Goal: Task Accomplishment & Management: Complete application form

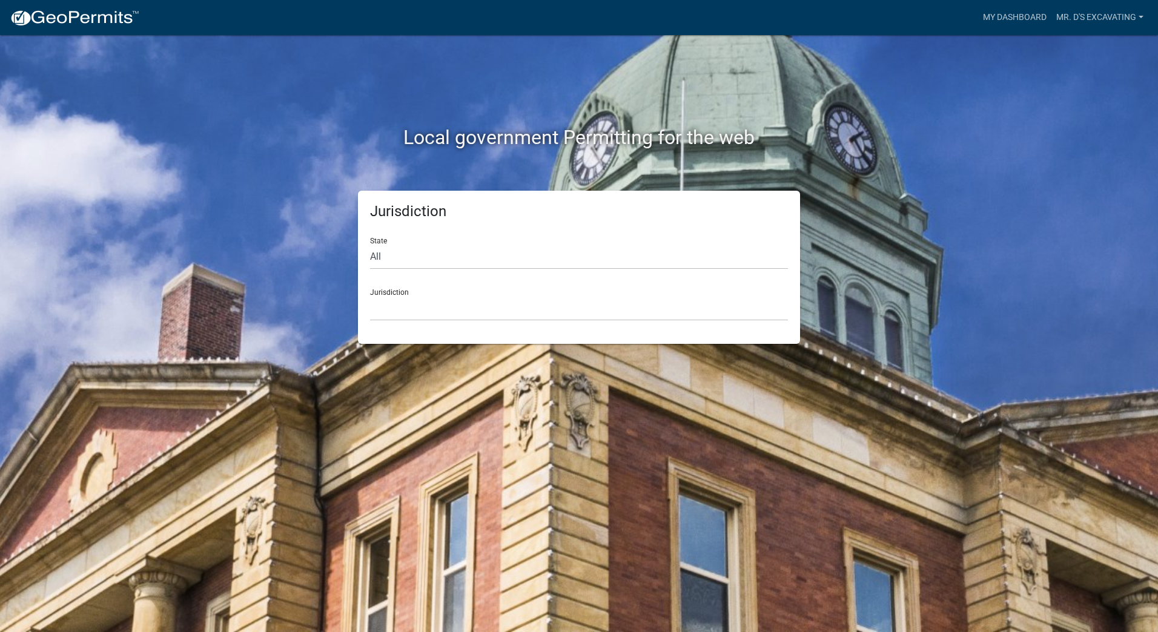
click at [383, 292] on div "Jurisdiction [GEOGRAPHIC_DATA], [US_STATE] [GEOGRAPHIC_DATA], [US_STATE][PERSON…" at bounding box center [579, 300] width 418 height 42
click at [375, 257] on select "All [US_STATE] [US_STATE] [US_STATE] [US_STATE] [US_STATE] [US_STATE] [US_STATE…" at bounding box center [579, 257] width 418 height 25
select select "[US_STATE]"
click at [370, 245] on select "All [US_STATE] [US_STATE] [US_STATE] [US_STATE] [US_STATE] [US_STATE] [US_STATE…" at bounding box center [579, 257] width 418 height 25
click at [387, 293] on div "Jurisdiction [GEOGRAPHIC_DATA], [US_STATE] [GEOGRAPHIC_DATA], [US_STATE] [GEOGR…" at bounding box center [579, 300] width 418 height 42
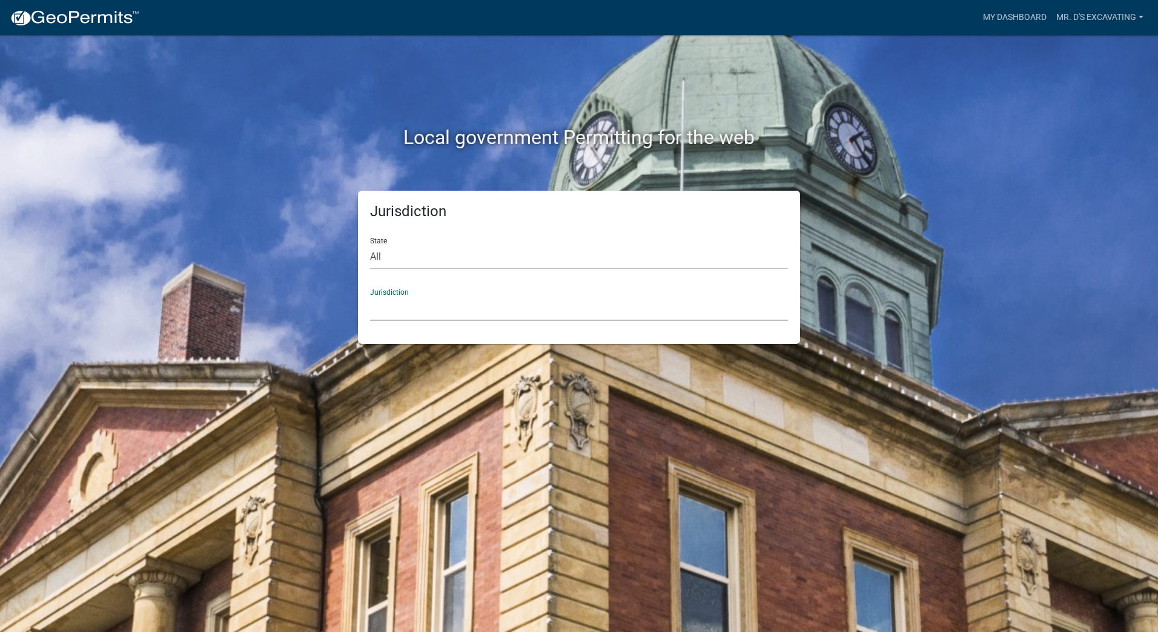
click at [388, 306] on select "[GEOGRAPHIC_DATA], [US_STATE] [GEOGRAPHIC_DATA], [US_STATE] [GEOGRAPHIC_DATA], …" at bounding box center [579, 308] width 418 height 25
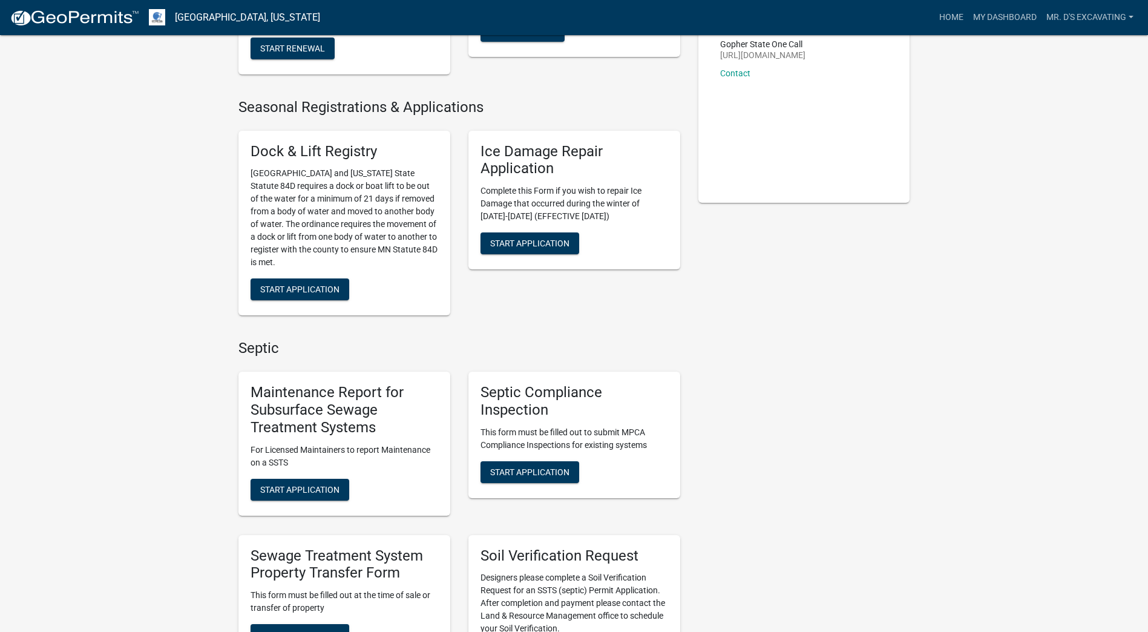
scroll to position [303, 0]
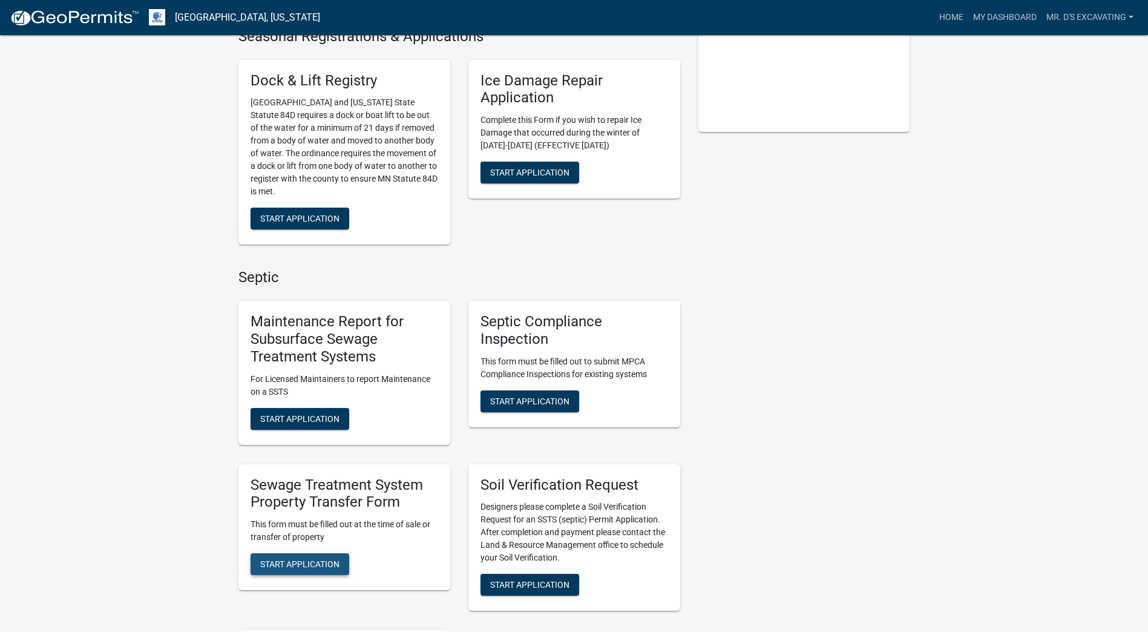
click at [291, 563] on span "Start Application" at bounding box center [299, 564] width 79 height 10
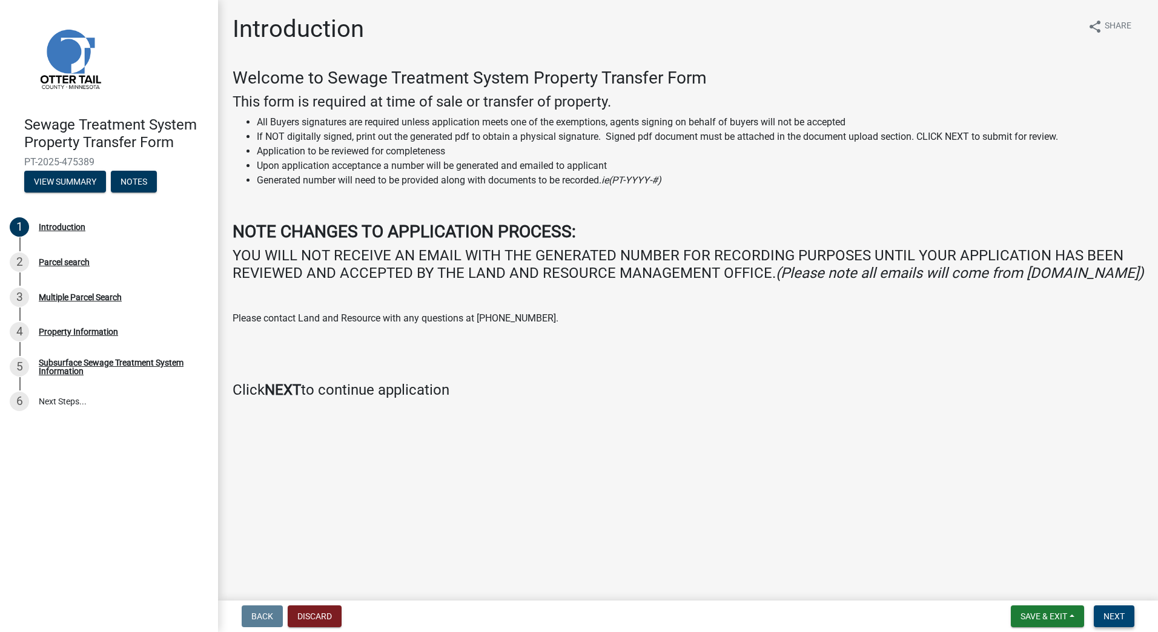
click at [1121, 619] on span "Next" at bounding box center [1113, 616] width 21 height 10
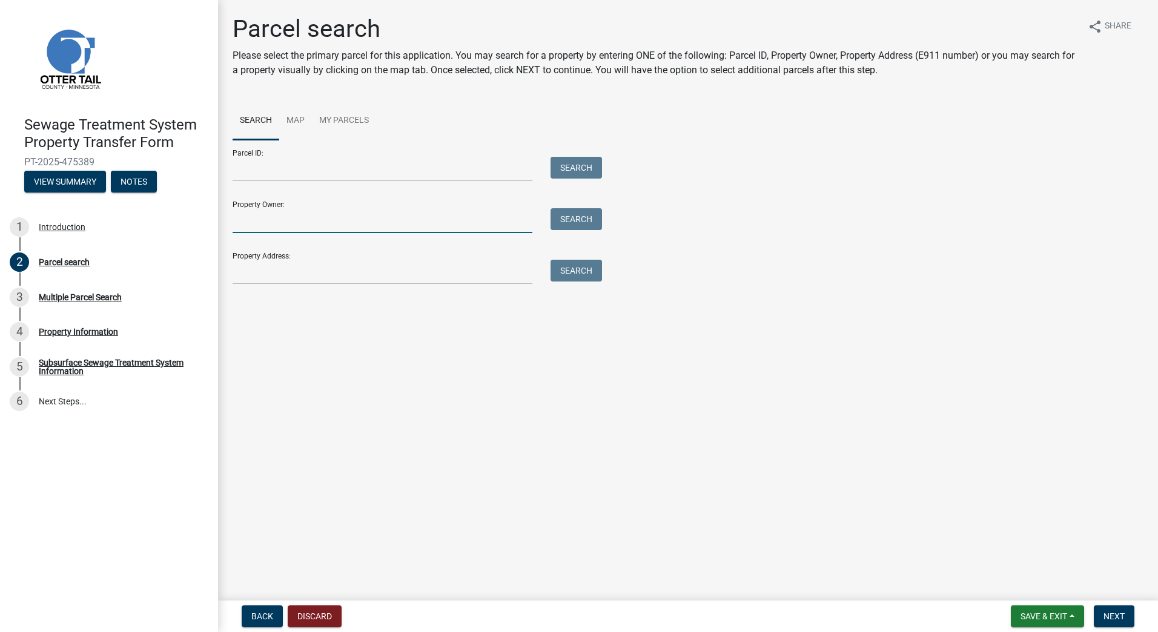
click at [282, 223] on input "Property Owner:" at bounding box center [382, 220] width 300 height 25
type input "[PERSON_NAME]"
click at [312, 170] on input "Parcel ID:" at bounding box center [382, 169] width 300 height 25
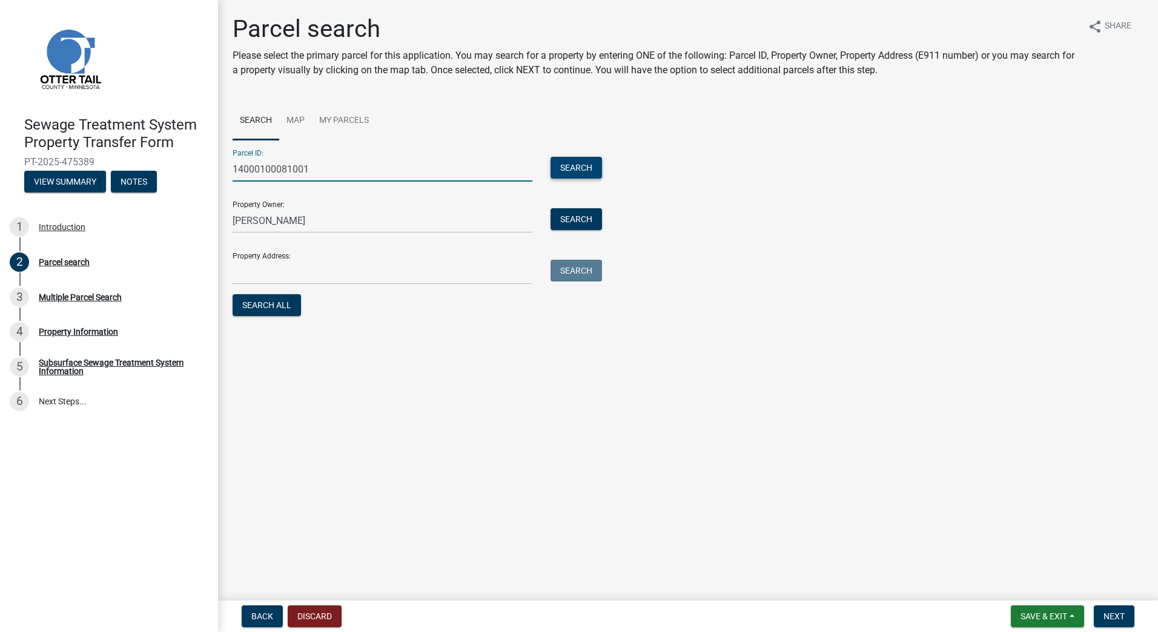
type input "14000100081001"
click at [583, 171] on button "Search" at bounding box center [575, 168] width 51 height 22
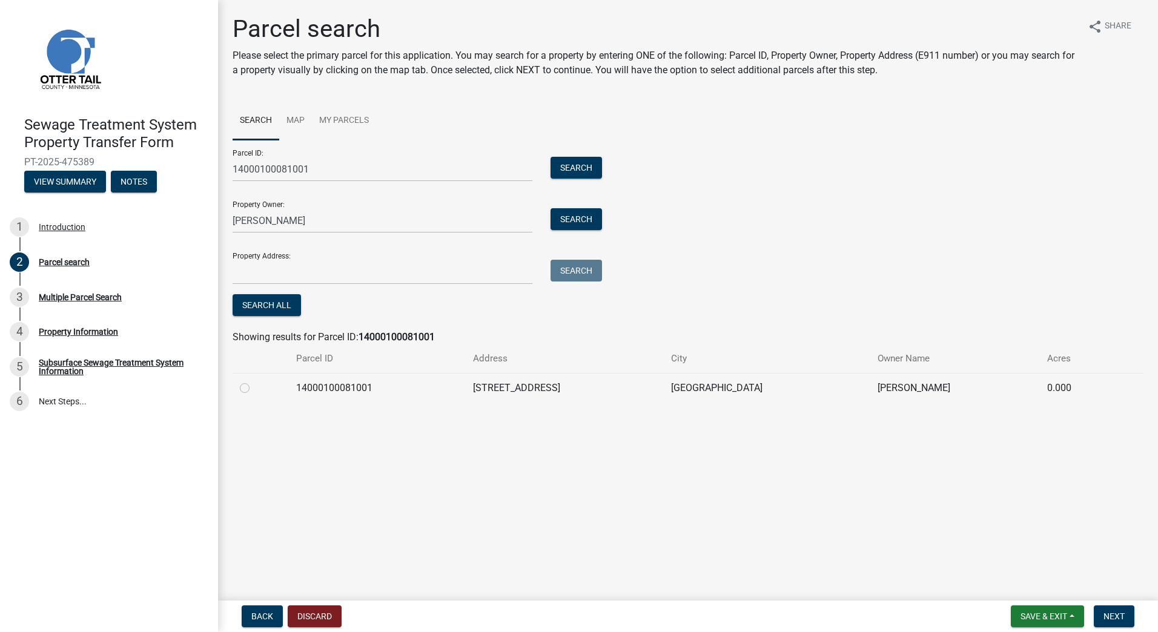
click at [254, 381] on label at bounding box center [254, 381] width 0 height 0
click at [254, 387] on input "radio" at bounding box center [258, 385] width 8 height 8
radio input "true"
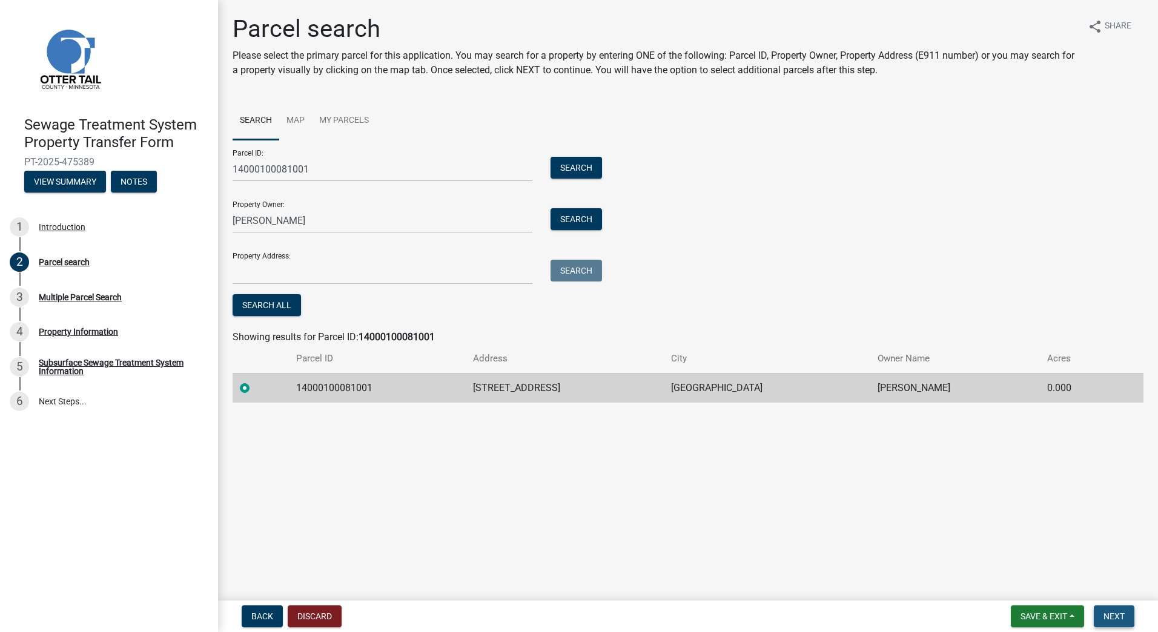
click at [1108, 613] on span "Next" at bounding box center [1113, 616] width 21 height 10
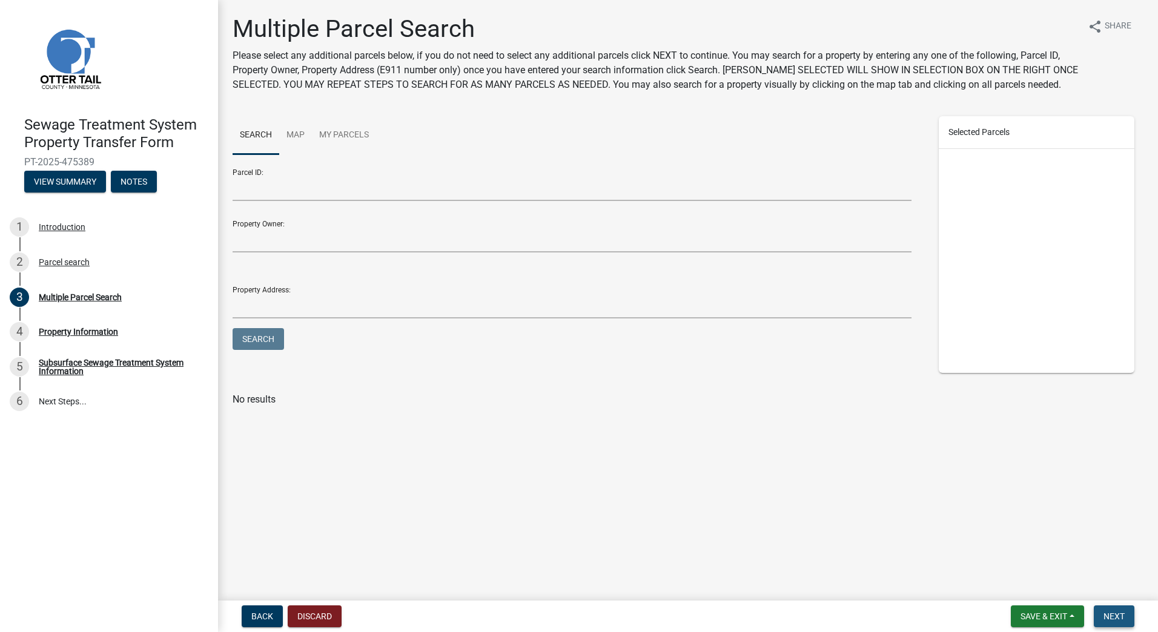
click at [1108, 614] on span "Next" at bounding box center [1113, 616] width 21 height 10
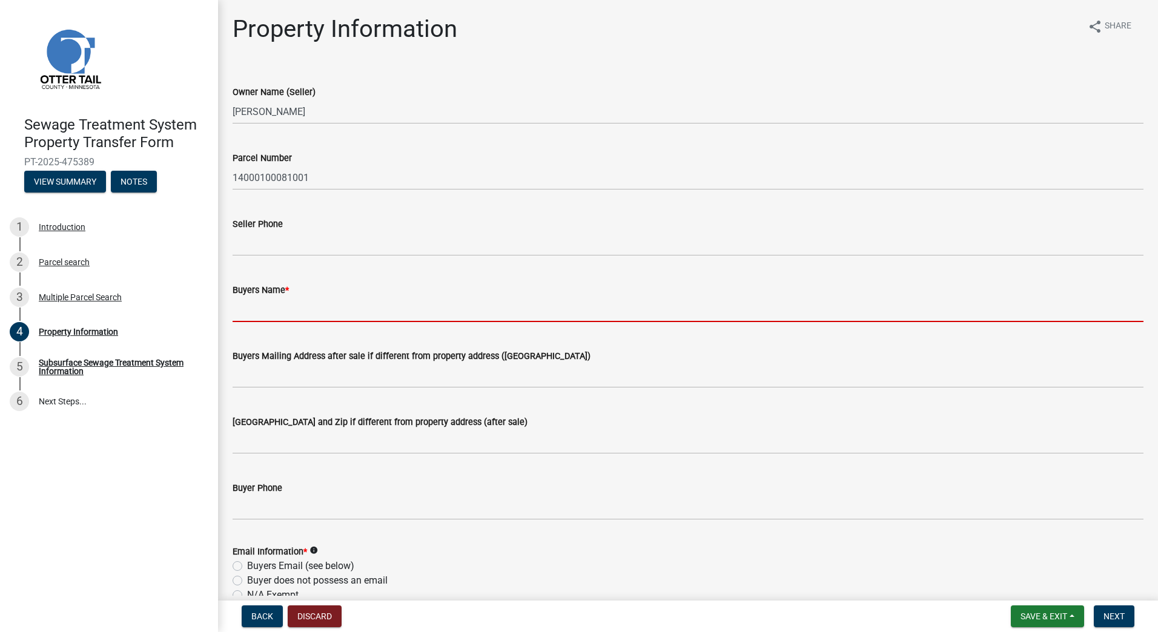
click at [328, 312] on input "Buyers Name *" at bounding box center [687, 309] width 911 height 25
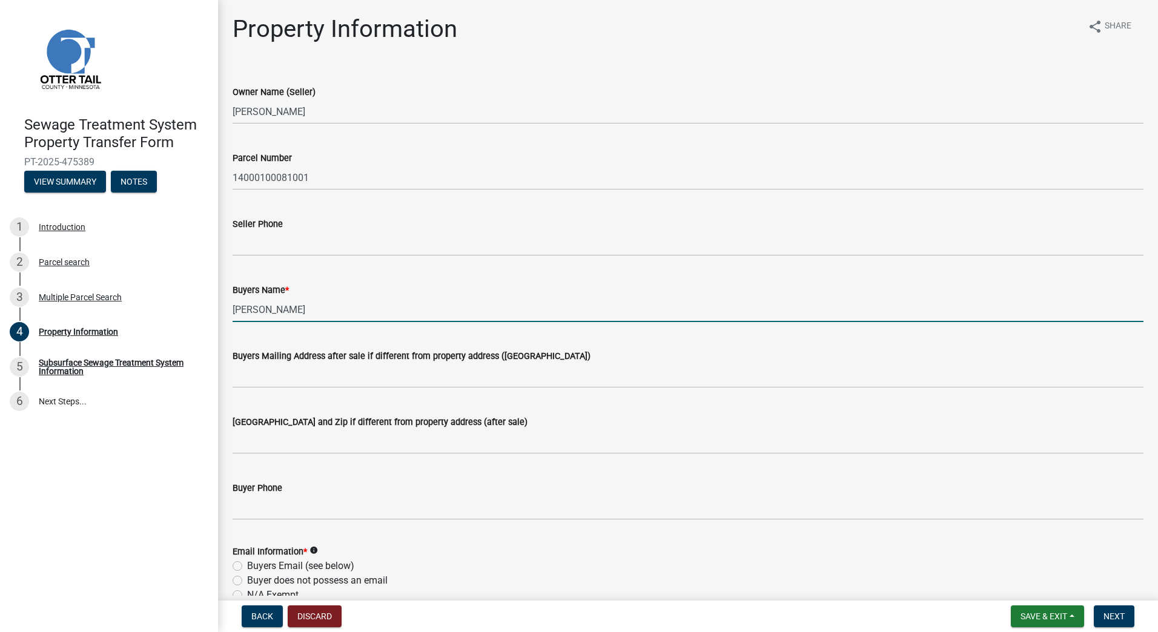
type input "[PERSON_NAME]"
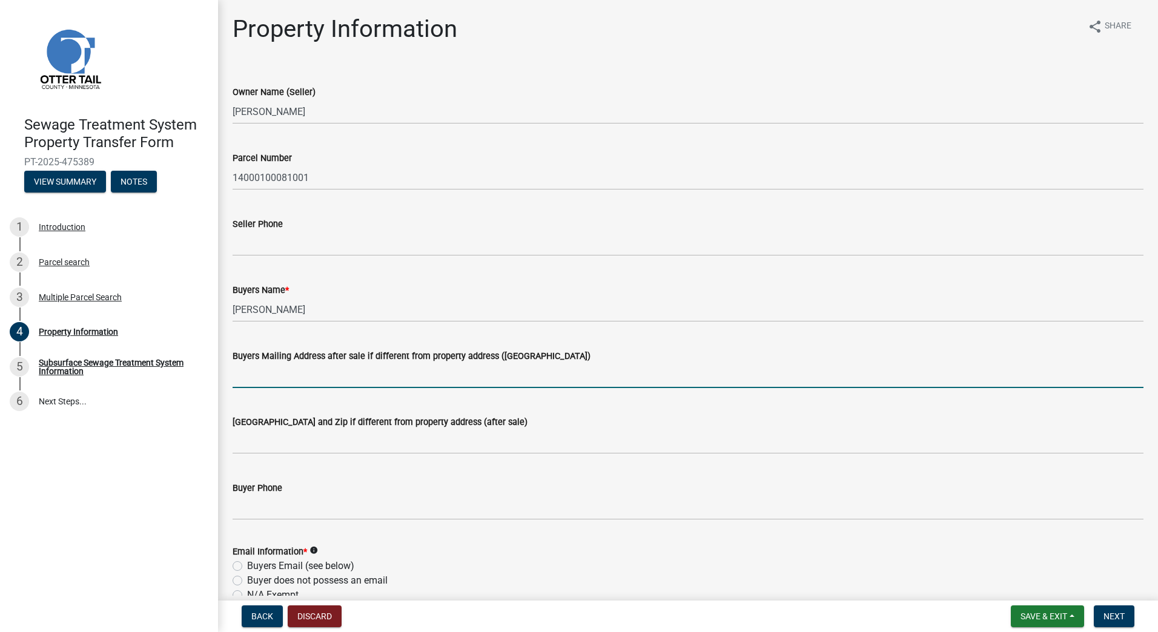
click at [278, 363] on form "Buyers Mailing Address after sale if different from property address ([GEOGRAPH…" at bounding box center [687, 368] width 911 height 39
type input "[STREET_ADDRESS]"
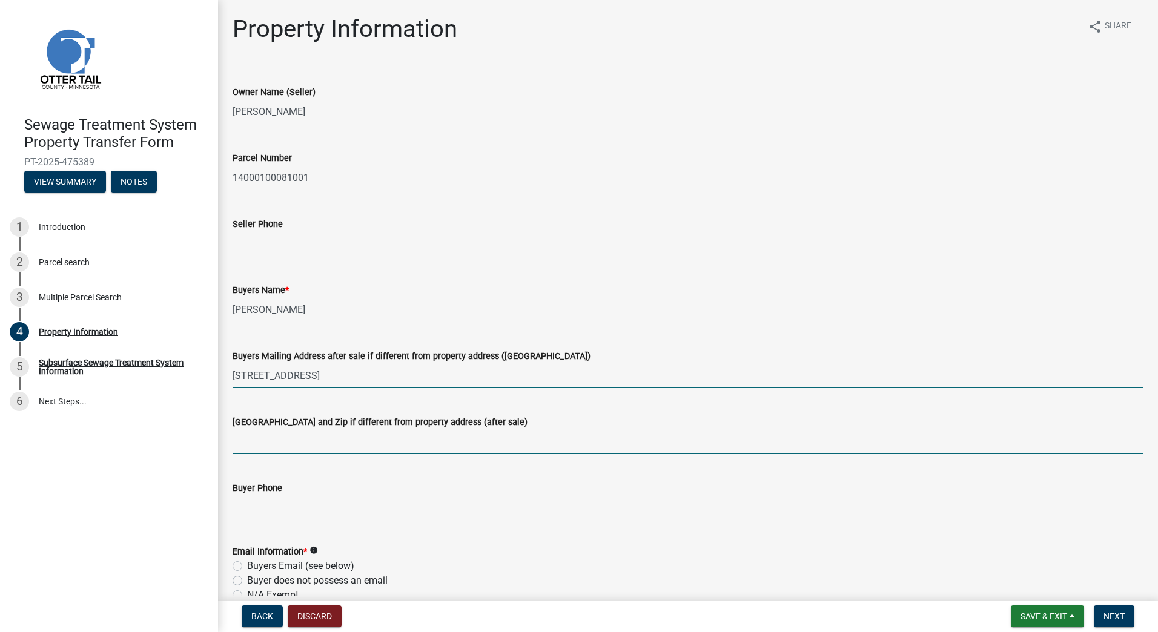
click at [272, 435] on input "[GEOGRAPHIC_DATA] and Zip if different from property address (after sale)" at bounding box center [687, 441] width 911 height 25
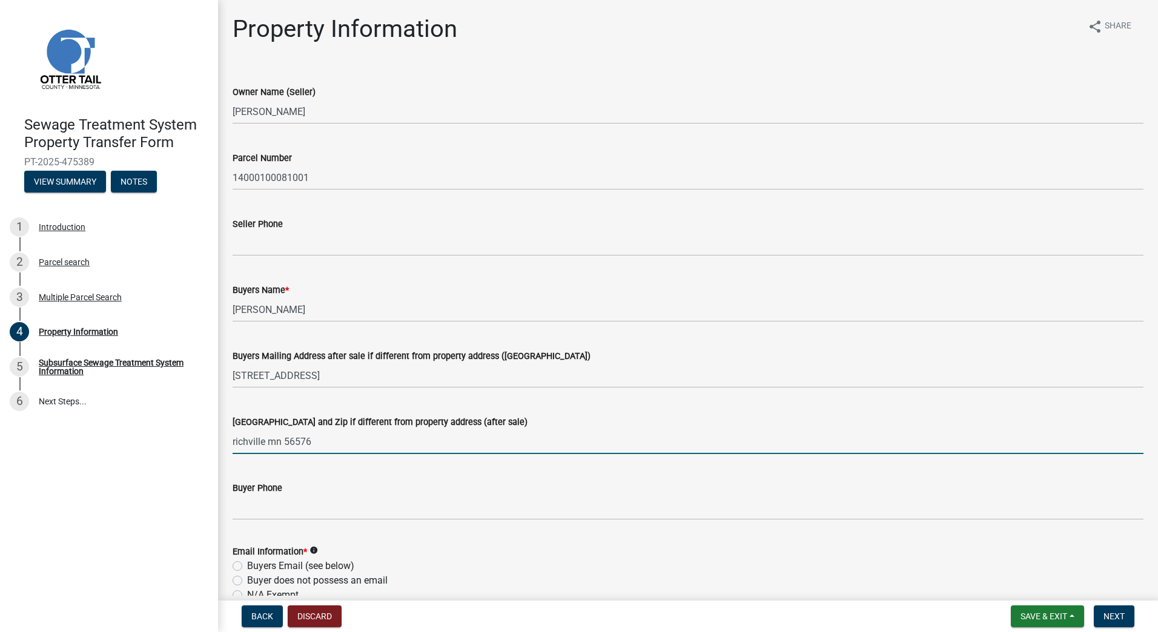
type input "richville mn 56576"
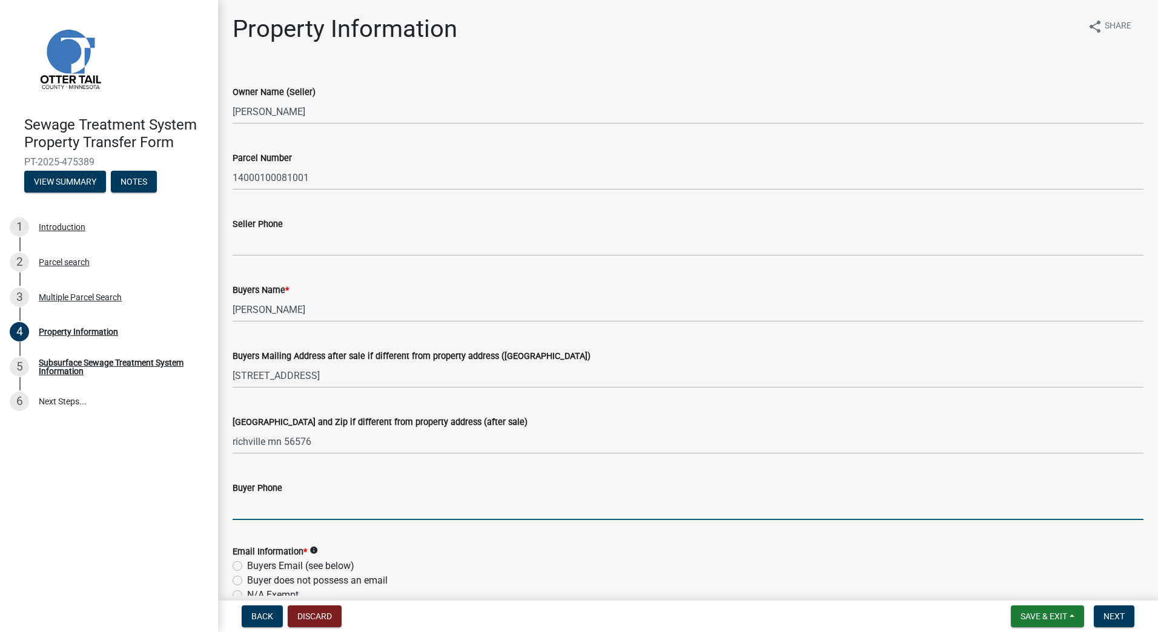
click at [254, 510] on input "Buyer Phone" at bounding box center [687, 507] width 911 height 25
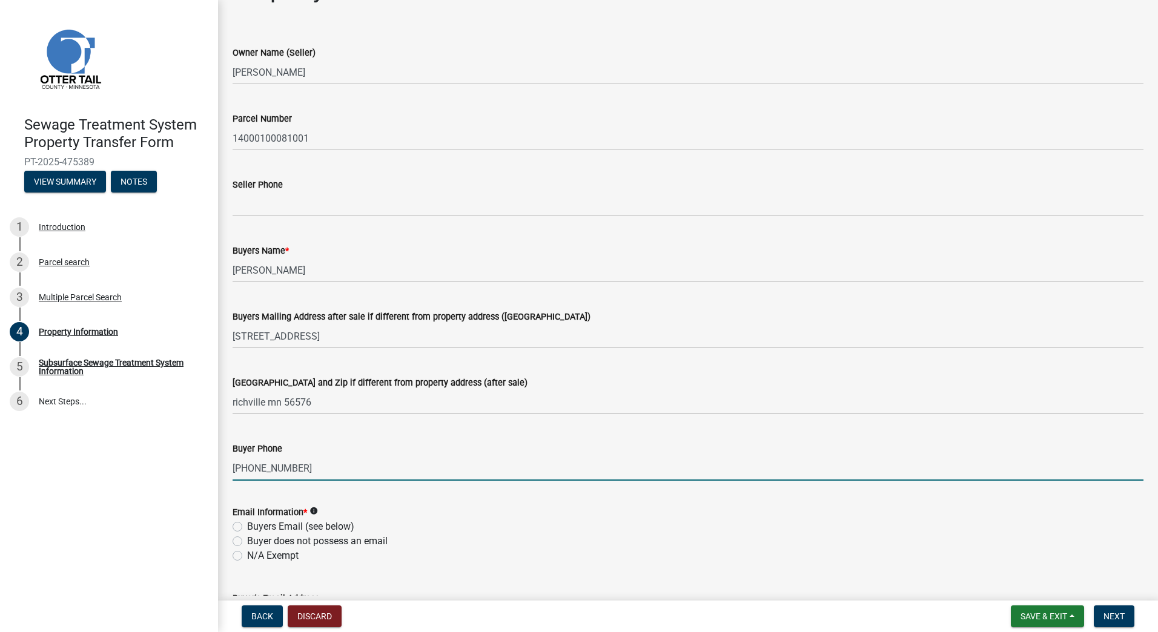
scroll to position [61, 0]
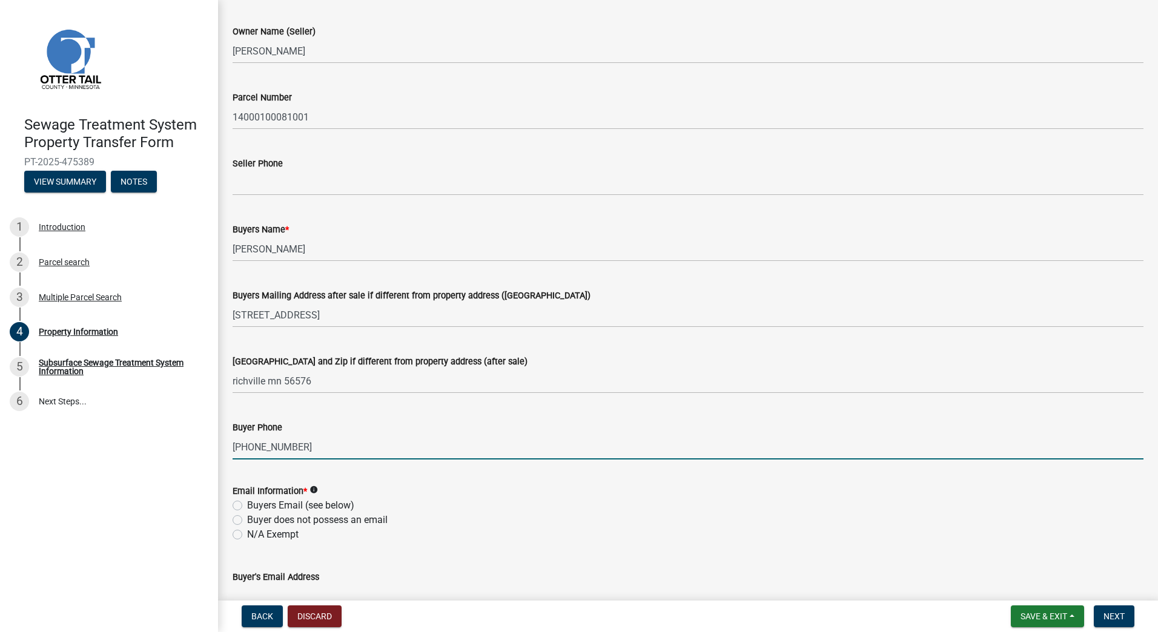
type input "[PHONE_NUMBER]"
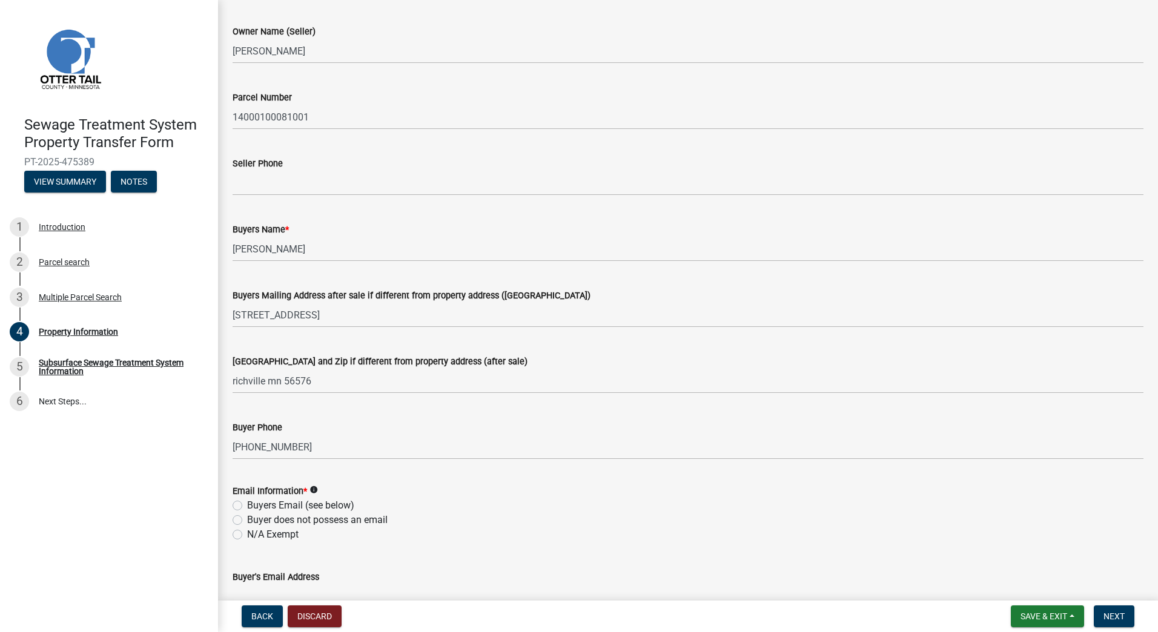
click at [247, 535] on label "N/A Exempt" at bounding box center [272, 534] width 51 height 15
click at [247, 535] on input "N/A Exempt" at bounding box center [251, 531] width 8 height 8
radio input "true"
click at [1107, 614] on span "Next" at bounding box center [1113, 616] width 21 height 10
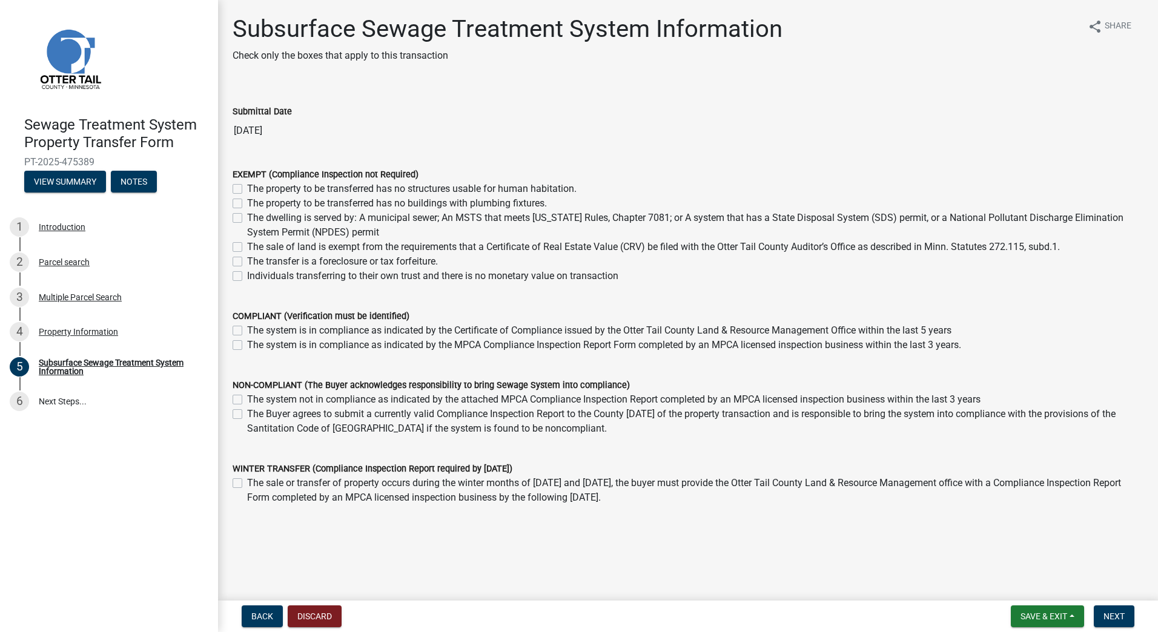
click at [247, 248] on label "The sale of land is exempt from the requirements that a Certificate of Real Est…" at bounding box center [653, 247] width 812 height 15
click at [247, 248] on input "The sale of land is exempt from the requirements that a Certificate of Real Est…" at bounding box center [251, 244] width 8 height 8
checkbox input "true"
checkbox input "false"
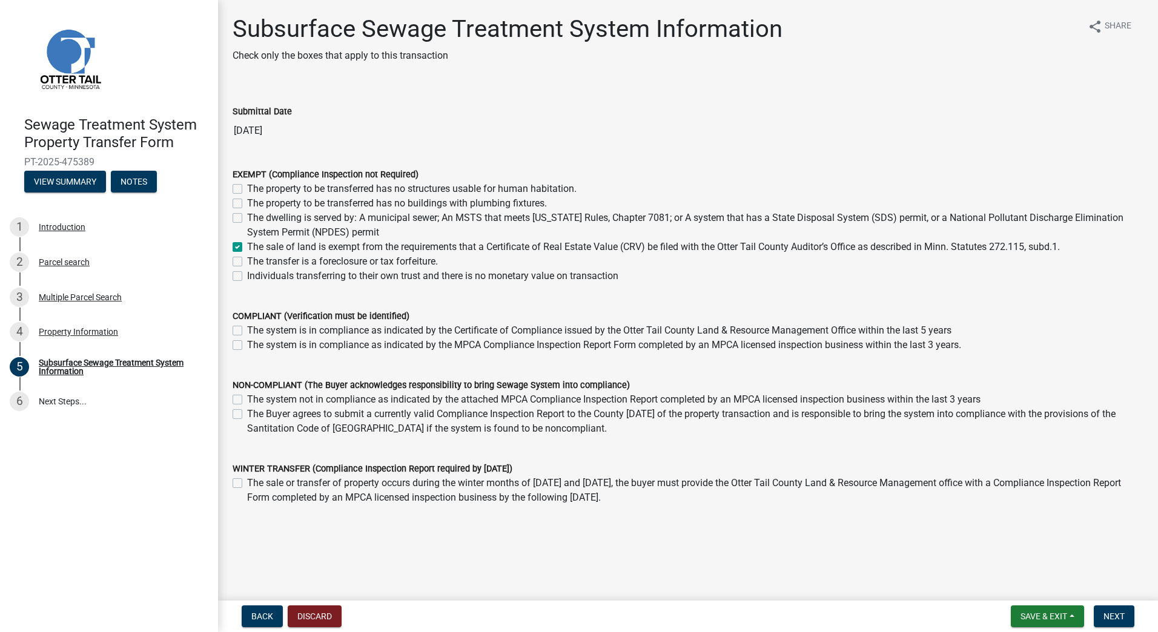
checkbox input "false"
checkbox input "true"
checkbox input "false"
click at [1102, 608] on button "Next" at bounding box center [1113, 616] width 41 height 22
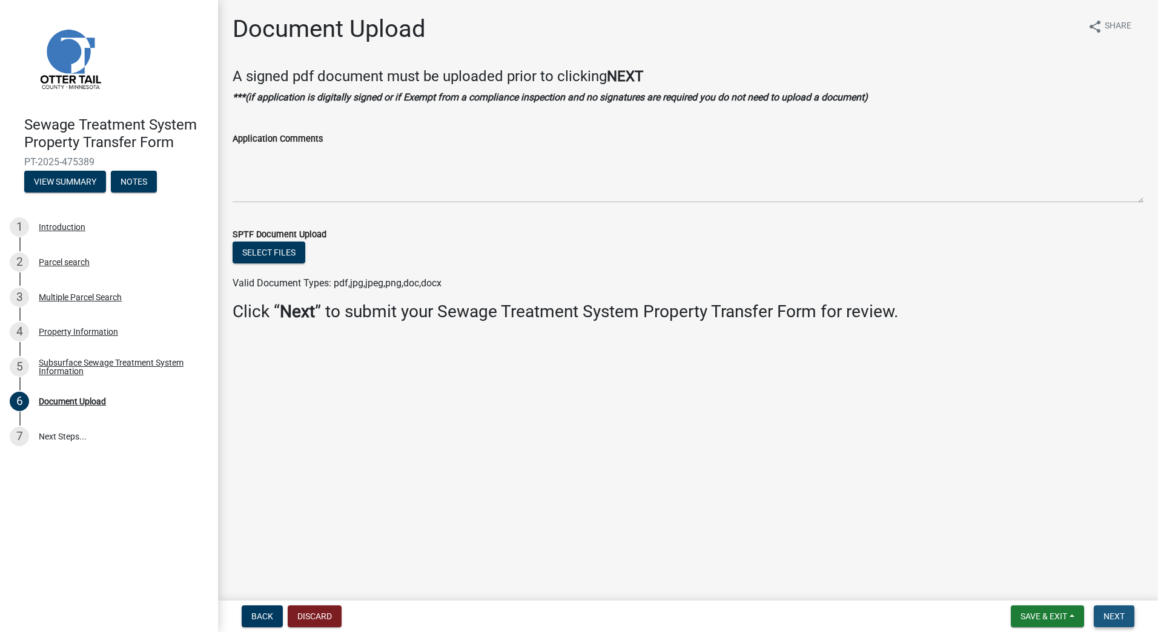
click at [1107, 616] on span "Next" at bounding box center [1113, 616] width 21 height 10
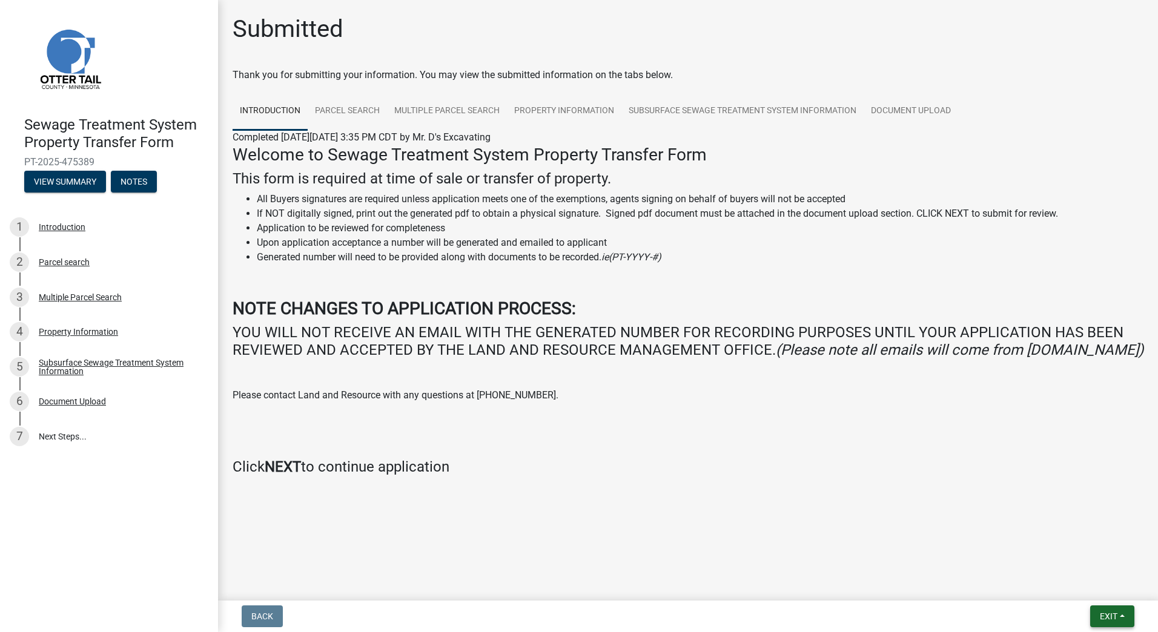
click at [1105, 608] on button "Exit" at bounding box center [1112, 616] width 44 height 22
click at [1069, 585] on button "Save & Exit" at bounding box center [1085, 584] width 97 height 29
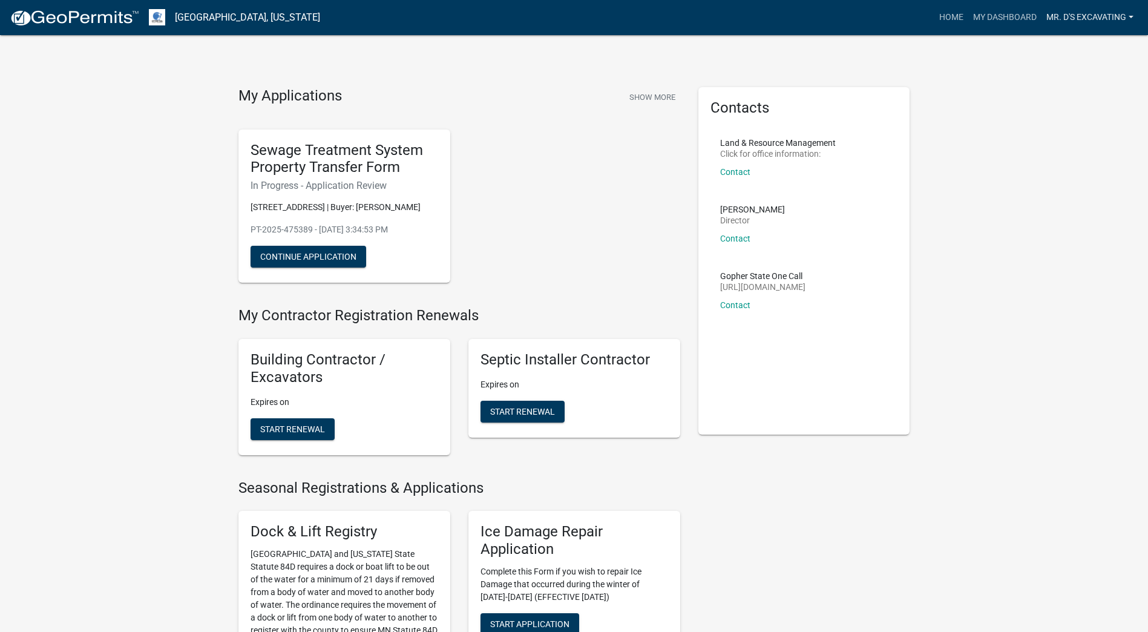
click at [1107, 14] on link "Mr. D's Excavating" at bounding box center [1090, 17] width 97 height 23
click at [1072, 122] on link "Logout" at bounding box center [1087, 118] width 104 height 29
